Goal: Transaction & Acquisition: Purchase product/service

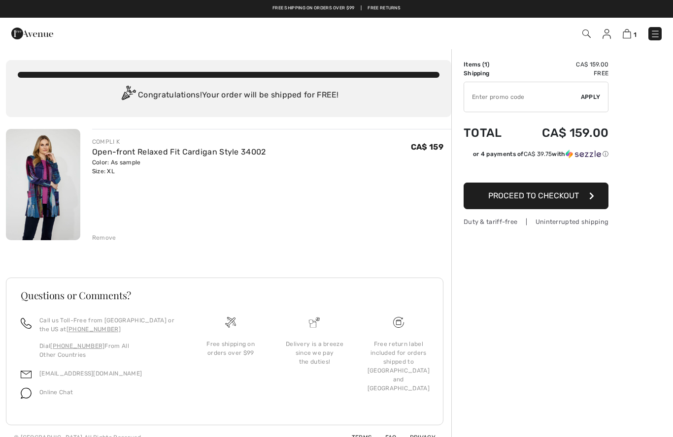
click at [635, 29] on link "1" at bounding box center [629, 34] width 14 height 12
click at [655, 39] on img at bounding box center [655, 34] width 10 height 10
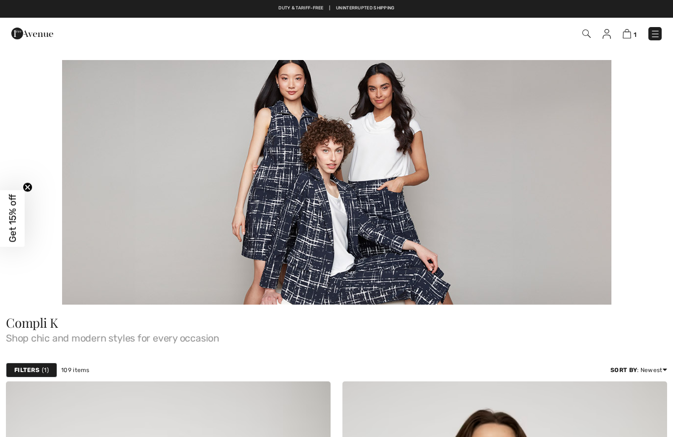
checkbox input "true"
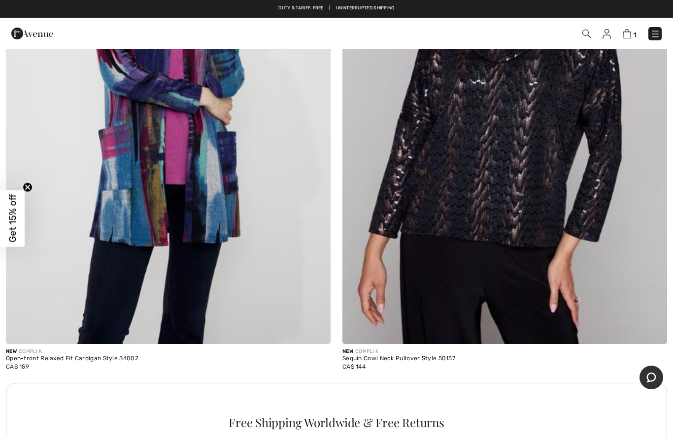
click at [230, 226] on img at bounding box center [168, 101] width 324 height 487
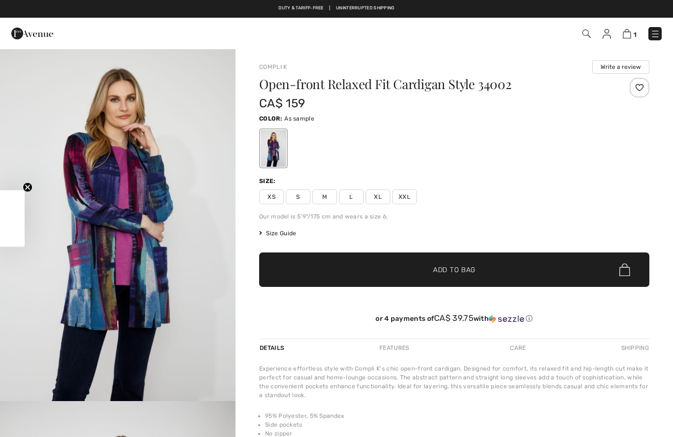
checkbox input "true"
click at [631, 37] on img at bounding box center [626, 33] width 8 height 9
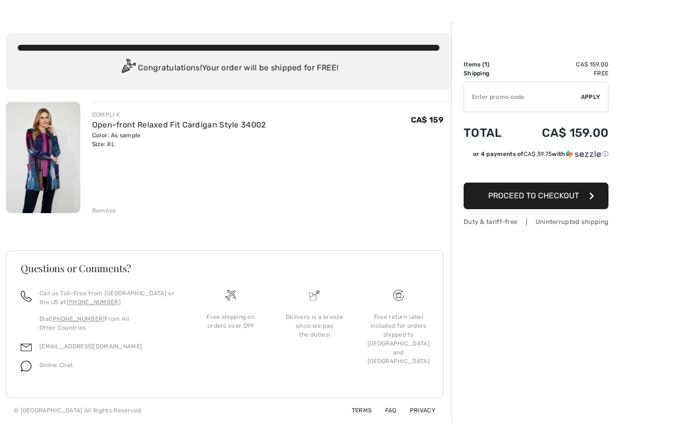
scroll to position [33, 0]
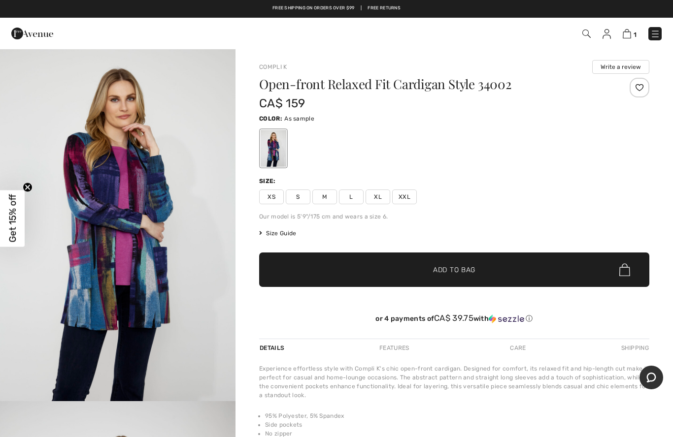
click at [19, 222] on span "Get 15% off" at bounding box center [12, 219] width 25 height 57
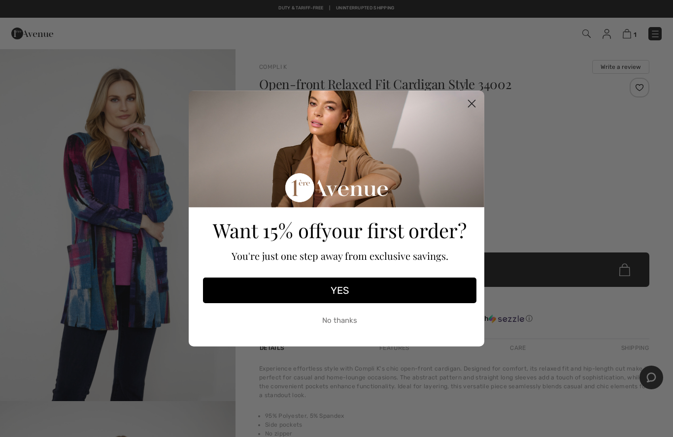
click at [476, 98] on circle "Close dialog" at bounding box center [471, 104] width 16 height 16
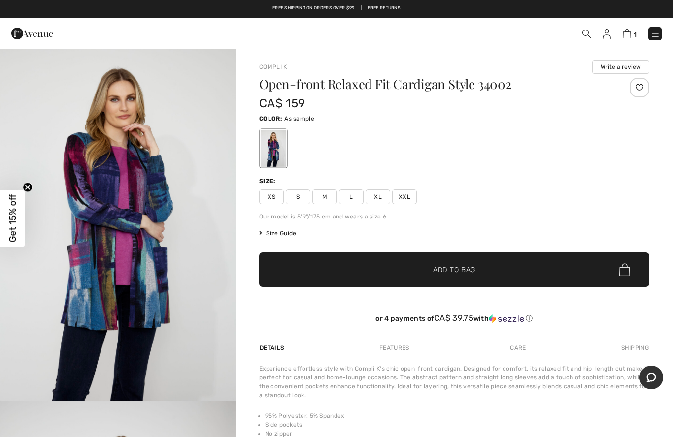
click at [629, 35] on img at bounding box center [626, 33] width 8 height 9
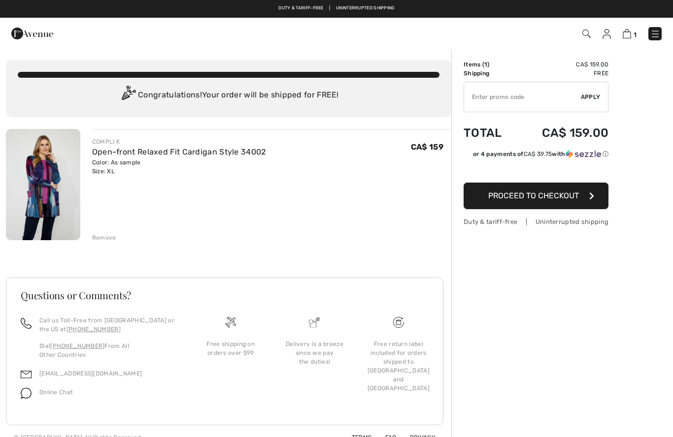
click at [106, 239] on div "Remove" at bounding box center [104, 237] width 24 height 9
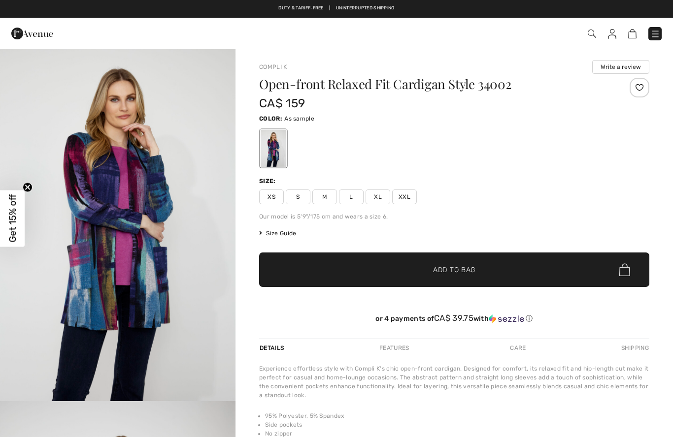
checkbox input "true"
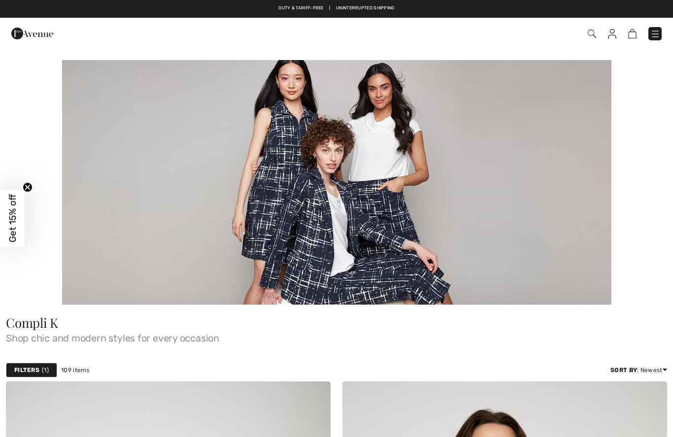
checkbox input "true"
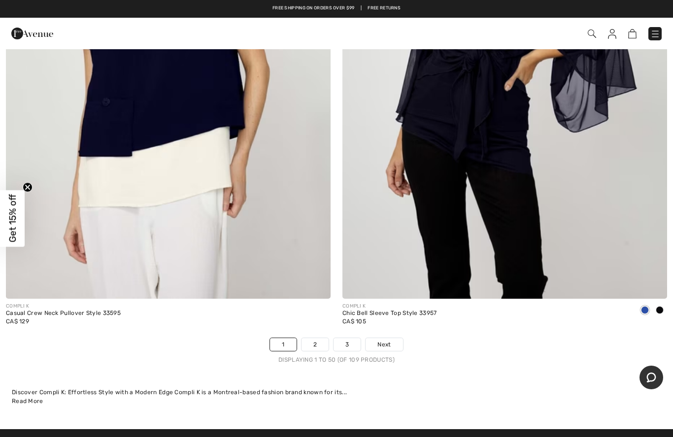
scroll to position [13644, 0]
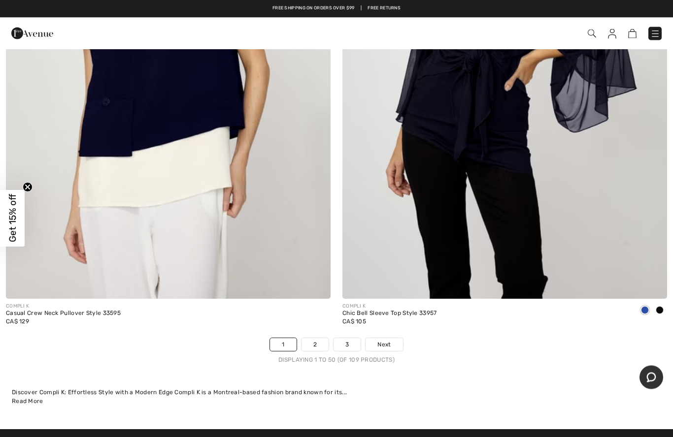
click at [391, 339] on link "Next" at bounding box center [383, 345] width 37 height 13
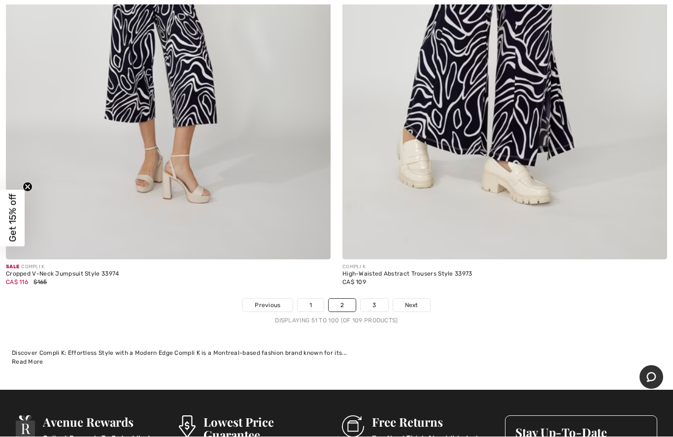
scroll to position [13683, 0]
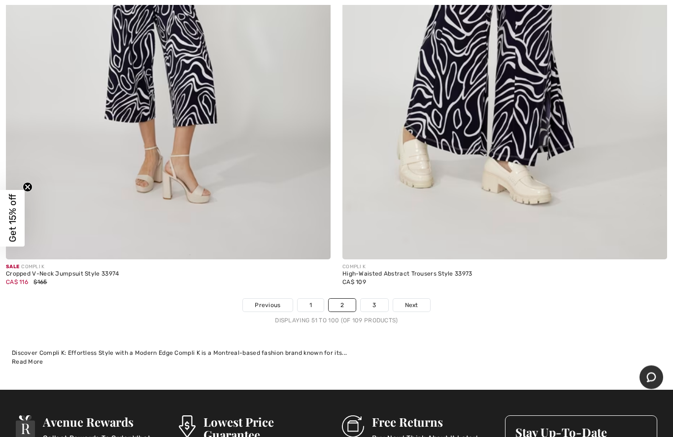
click at [377, 299] on link "3" at bounding box center [373, 305] width 27 height 13
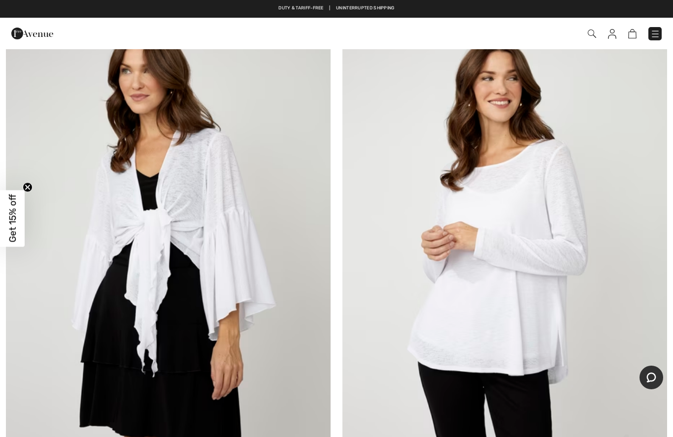
scroll to position [1425, 0]
click at [544, 202] on img at bounding box center [504, 251] width 324 height 487
